Goal: Task Accomplishment & Management: Use online tool/utility

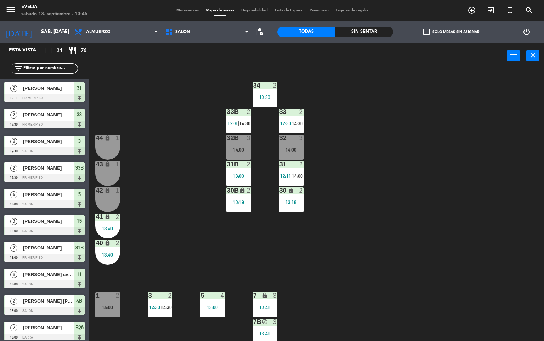
click at [270, 87] on div at bounding box center [265, 85] width 12 height 6
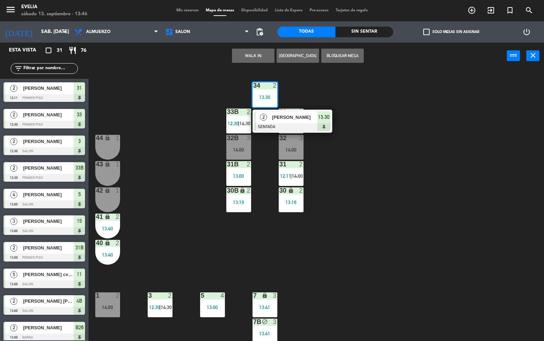
click at [397, 125] on div "34 2 13:30 2 [PERSON_NAME] SENTADA 13:30 33B 2 12:30 | 14:30 33 2 12:30 | 14:30…" at bounding box center [319, 204] width 450 height 271
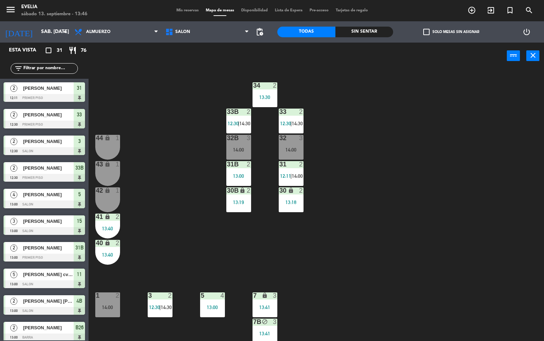
click at [371, 200] on div "34 2 13:30 33B 2 12:30 | 14:30 33 2 12:30 | 14:30 44 lock 1 32B 3 14:00 32 3 14…" at bounding box center [319, 204] width 450 height 271
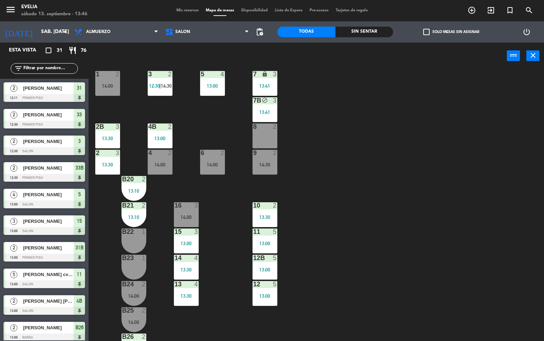
scroll to position [264, 0]
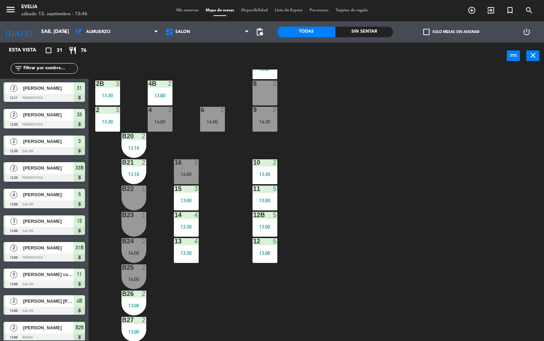
click at [352, 168] on div "34 2 13:30 33B 2 12:30 | 14:30 33 2 12:30 | 14:30 44 lock 1 32B 3 14:00 32 3 14…" at bounding box center [319, 204] width 450 height 271
click at [358, 153] on div "34 2 13:30 33B 2 12:30 | 14:30 33 2 12:30 | 14:30 44 lock 1 32B 3 14:00 32 3 14…" at bounding box center [319, 204] width 450 height 271
click at [369, 142] on div "34 2 13:30 33B 2 12:30 | 14:30 33 2 12:30 | 14:30 44 lock 1 32B 3 14:00 32 3 14…" at bounding box center [319, 204] width 450 height 271
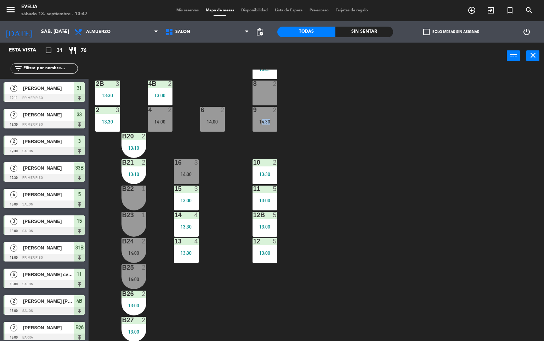
click at [369, 142] on div "34 2 13:30 33B 2 12:30 | 14:30 33 2 12:30 | 14:30 44 lock 1 32B 3 14:00 32 3 14…" at bounding box center [319, 204] width 450 height 271
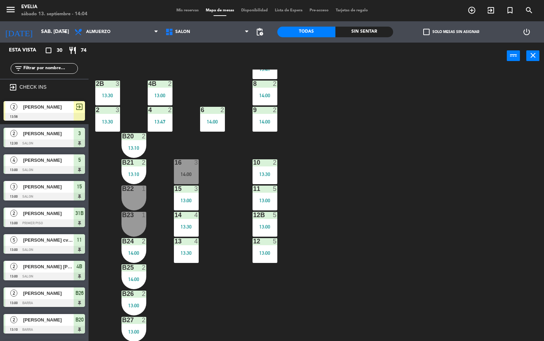
scroll to position [0, 0]
